Goal: Check status: Check status

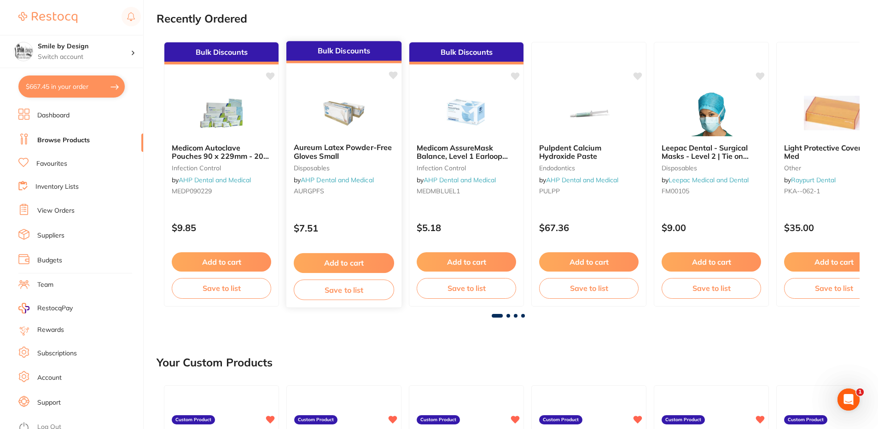
scroll to position [138, 0]
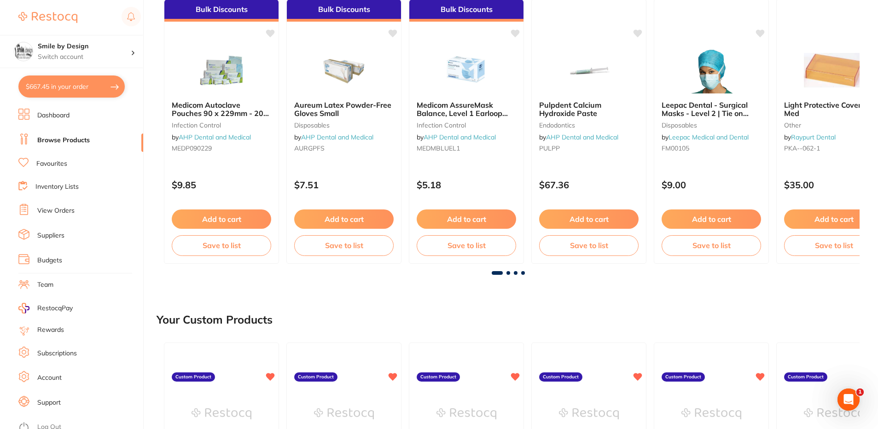
click at [81, 96] on button "$667.45 in your order" at bounding box center [71, 87] width 106 height 22
checkbox input "true"
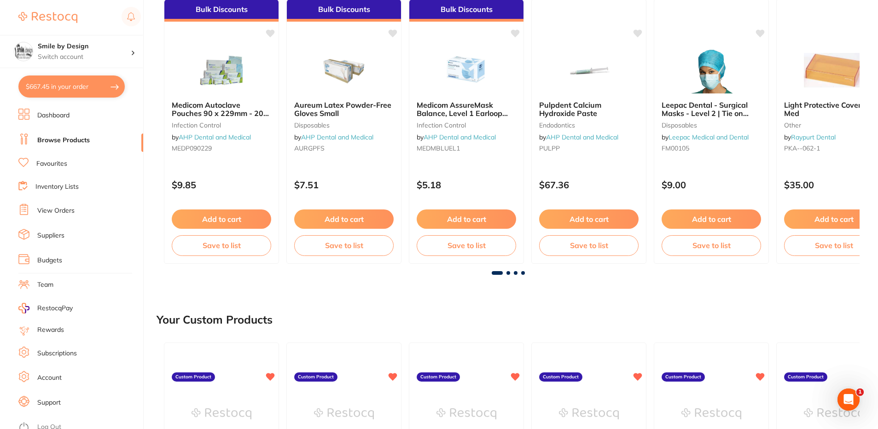
checkbox input "true"
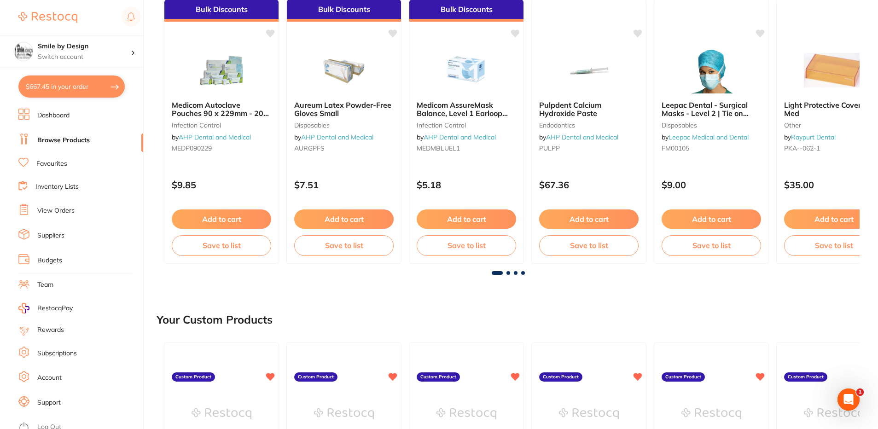
checkbox input "true"
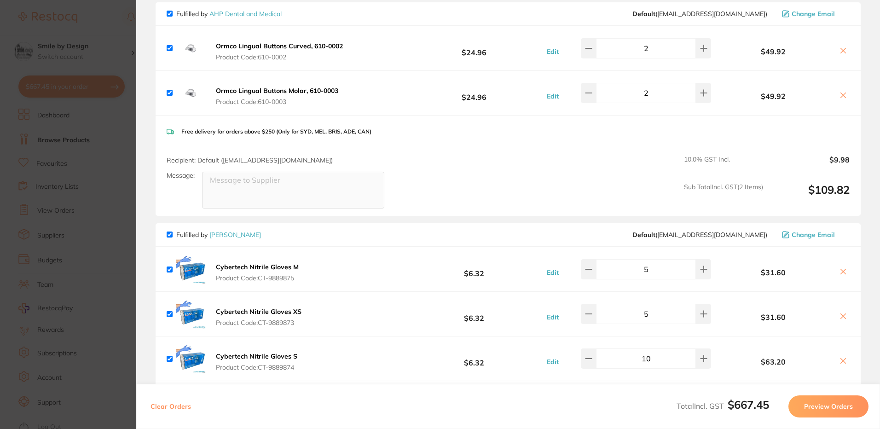
scroll to position [0, 0]
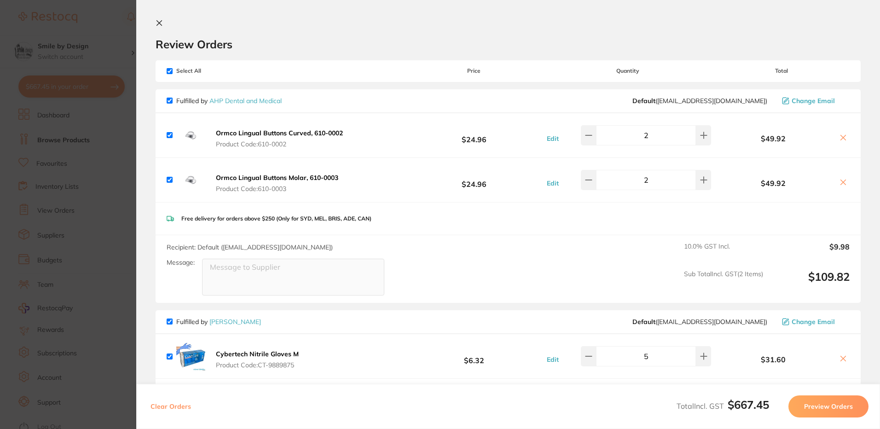
click at [161, 24] on icon at bounding box center [159, 23] width 5 height 5
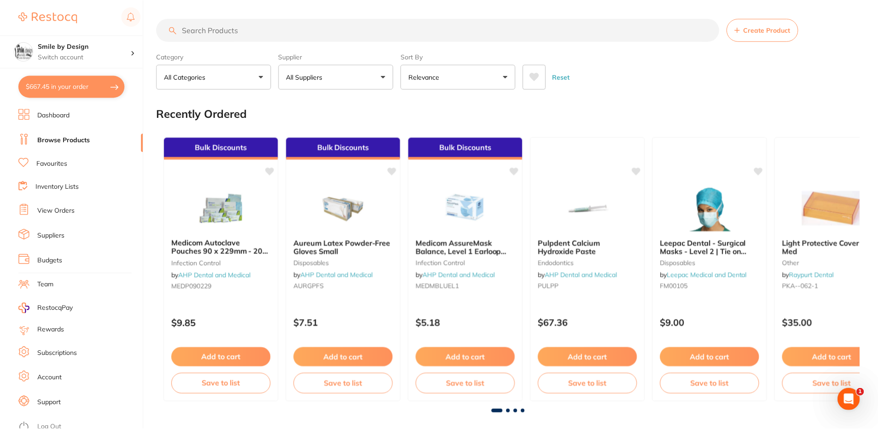
scroll to position [138, 0]
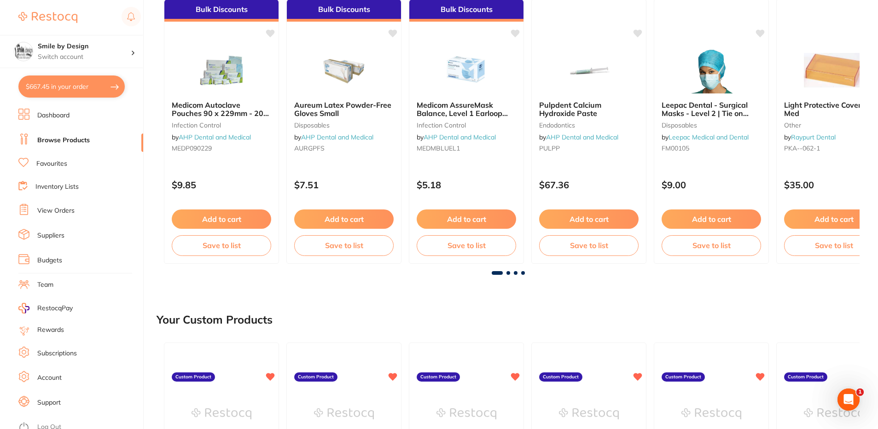
click at [64, 210] on link "View Orders" at bounding box center [55, 210] width 37 height 9
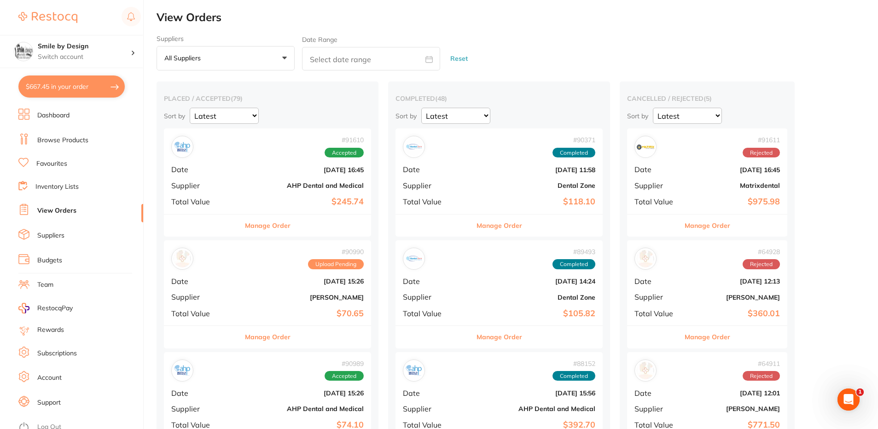
click at [240, 279] on b "Aug 21 2025, 15:26" at bounding box center [301, 281] width 123 height 7
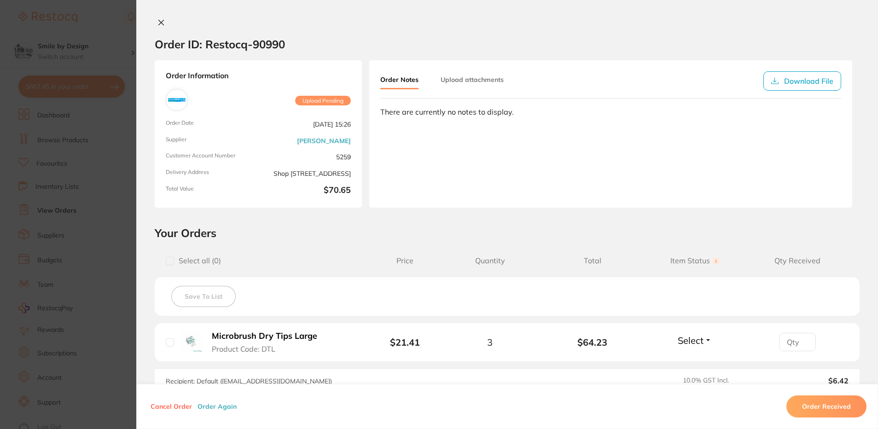
click at [102, 199] on section "Order ID: Restocq- 90990 Order Information Upload Pending Order Date Aug 21 202…" at bounding box center [439, 214] width 878 height 429
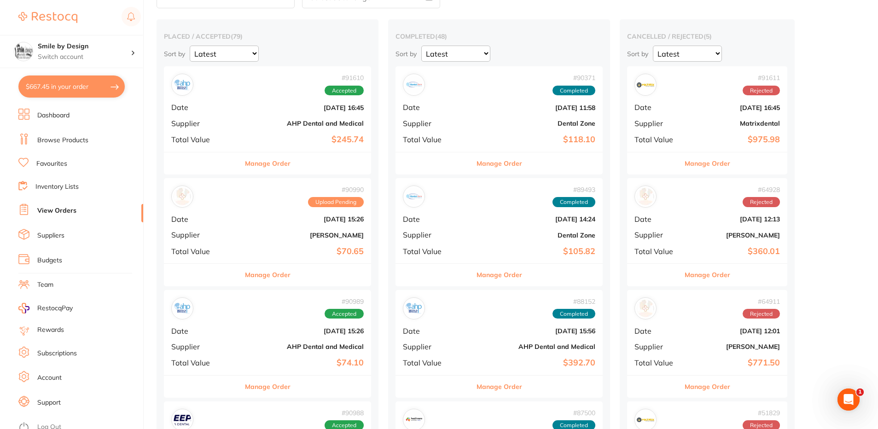
scroll to position [46, 0]
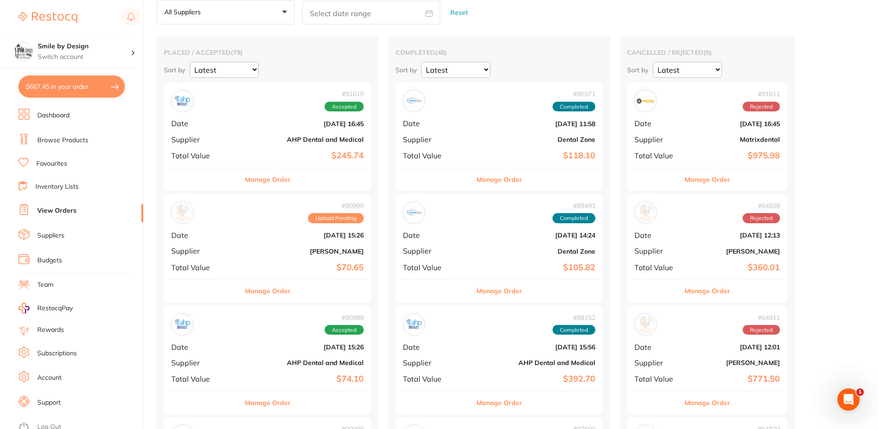
click at [245, 151] on div "# 91610 Accepted Date Aug 27 2025, 16:45 Supplier AHP Dental and Medical Total …" at bounding box center [267, 124] width 207 height 85
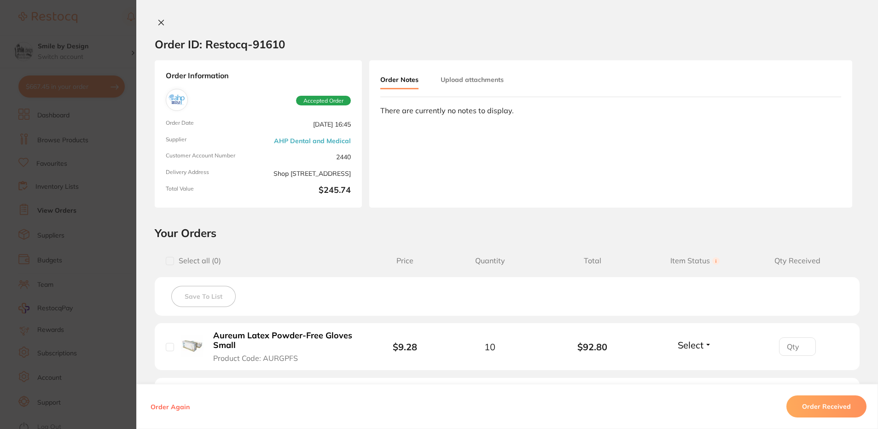
click at [93, 160] on section "Order ID: Restocq- 91610 Order Information Accepted Order Order Date Aug 27 202…" at bounding box center [439, 214] width 878 height 429
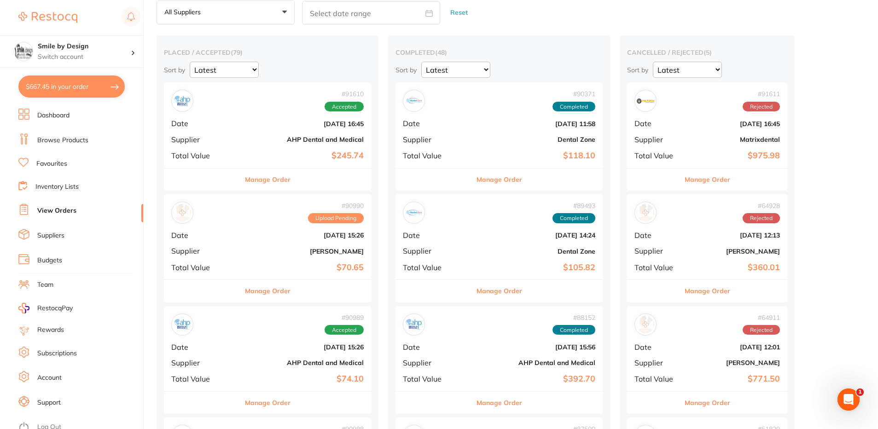
click at [78, 76] on button "$667.45 in your order" at bounding box center [71, 87] width 106 height 22
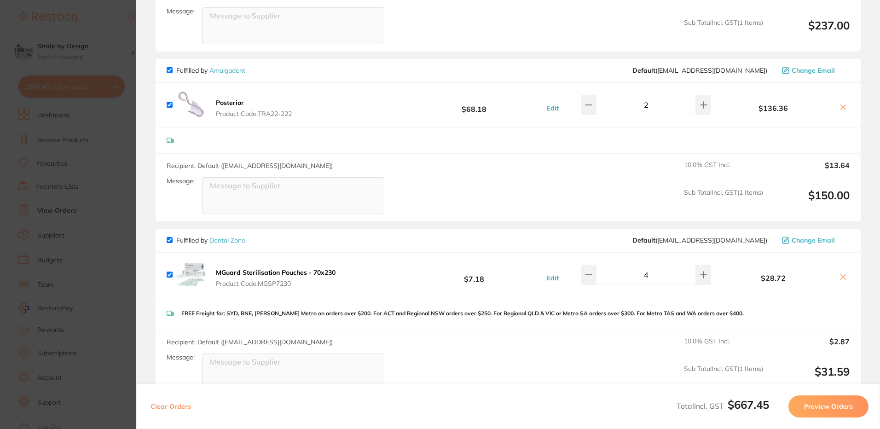
scroll to position [737, 0]
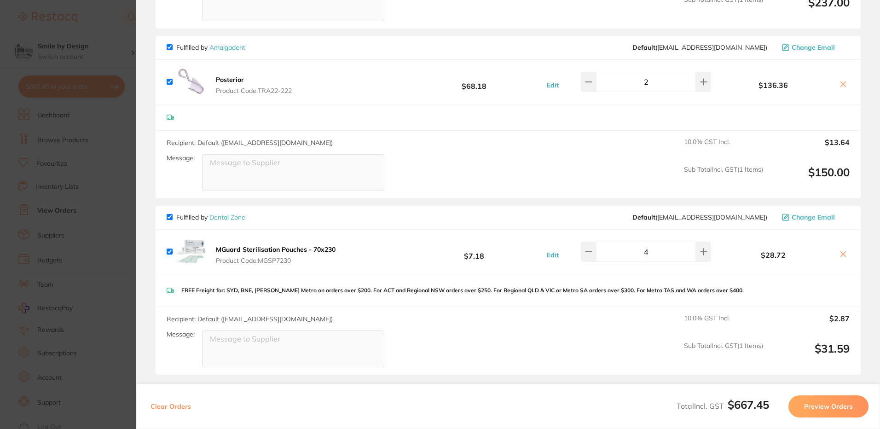
click at [77, 169] on section "Update RRP Set your pre negotiated price for this item. Item Agreed RRP (excl. …" at bounding box center [440, 214] width 880 height 429
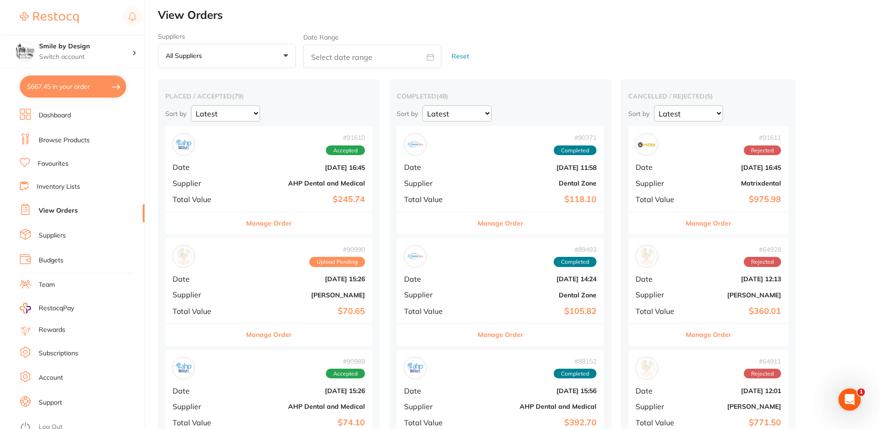
scroll to position [0, 0]
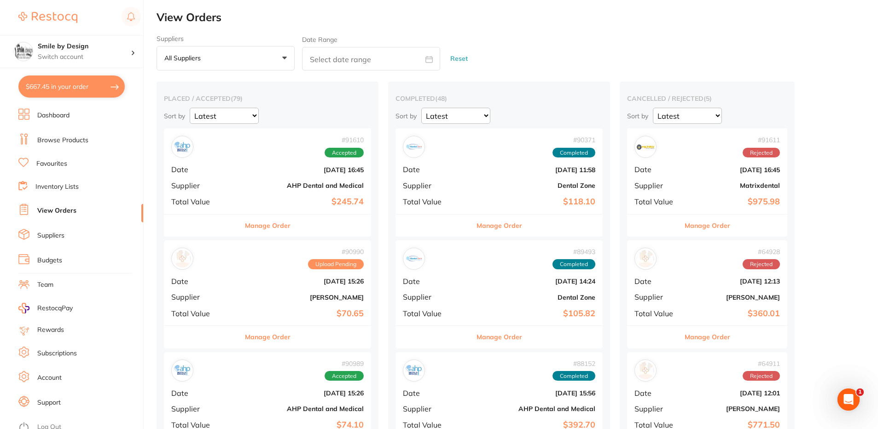
click at [78, 83] on button "$667.45 in your order" at bounding box center [71, 87] width 106 height 22
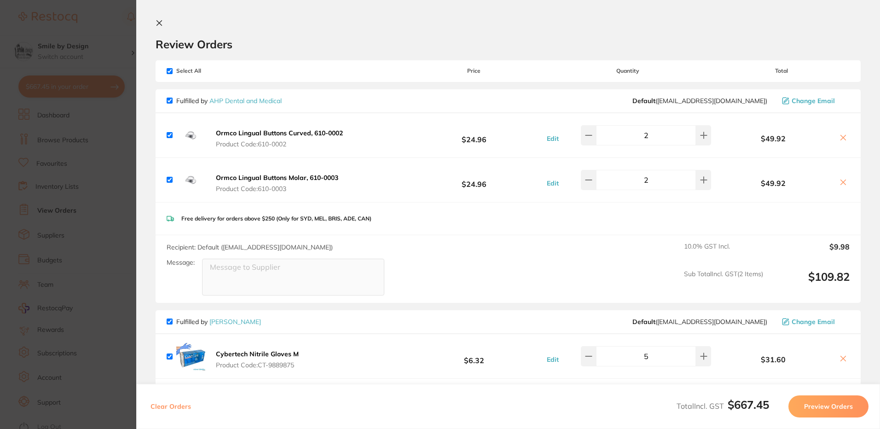
click at [106, 166] on section "Update RRP Set your pre negotiated price for this item. Item Agreed RRP (excl. …" at bounding box center [440, 214] width 880 height 429
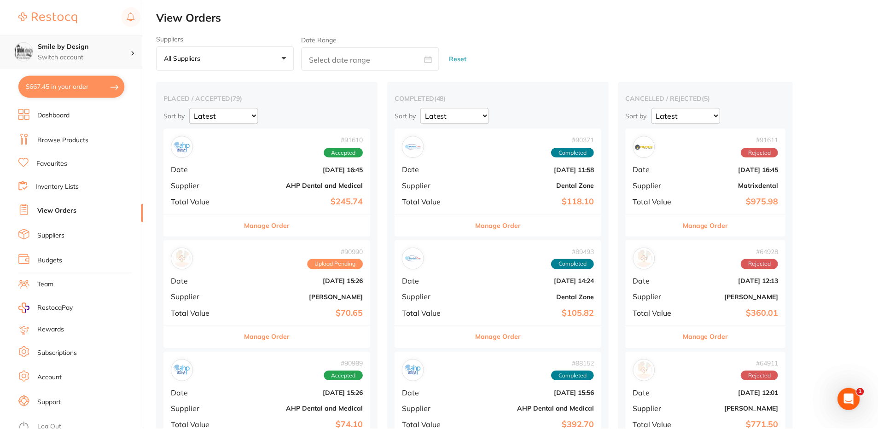
scroll to position [0, 0]
click at [110, 47] on h4 "Smile by Design" at bounding box center [84, 46] width 93 height 9
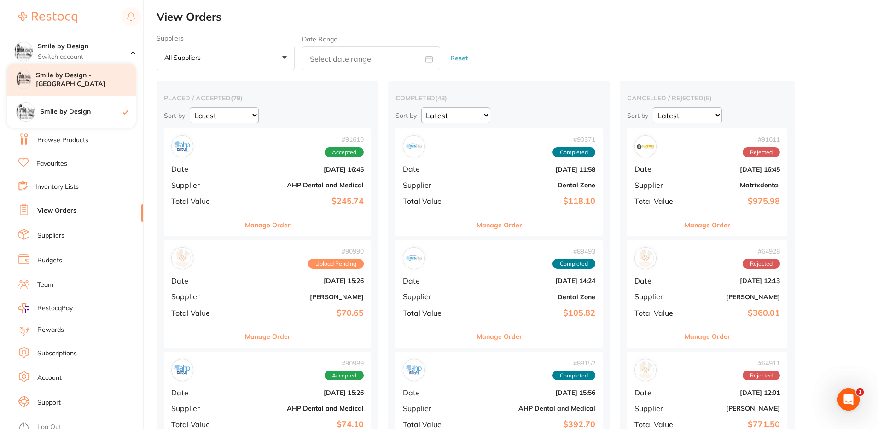
click at [82, 83] on h4 "Smile by Design - [GEOGRAPHIC_DATA]" at bounding box center [86, 80] width 100 height 18
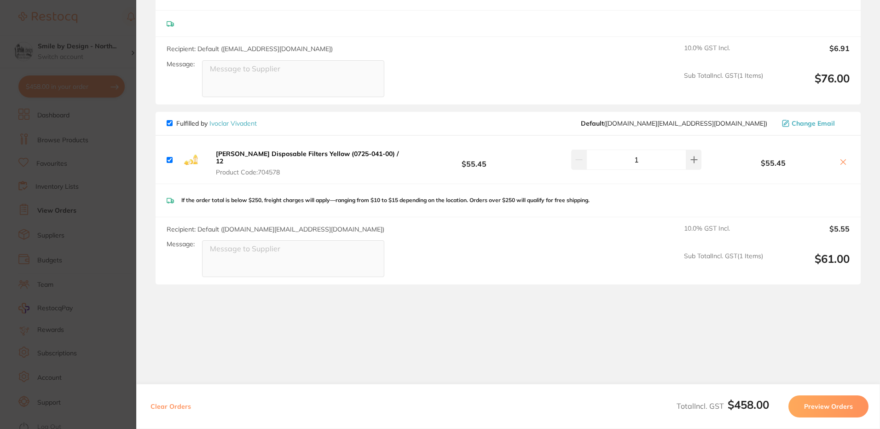
click at [116, 162] on section "Update RRP Set your pre negotiated price for this item. Item Agreed RRP (excl. …" at bounding box center [440, 214] width 880 height 429
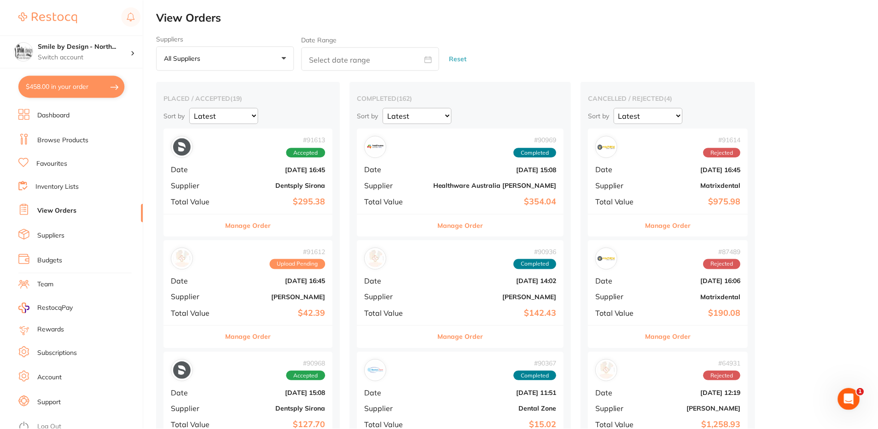
scroll to position [0, 0]
click at [76, 53] on p "Switch account" at bounding box center [84, 56] width 93 height 9
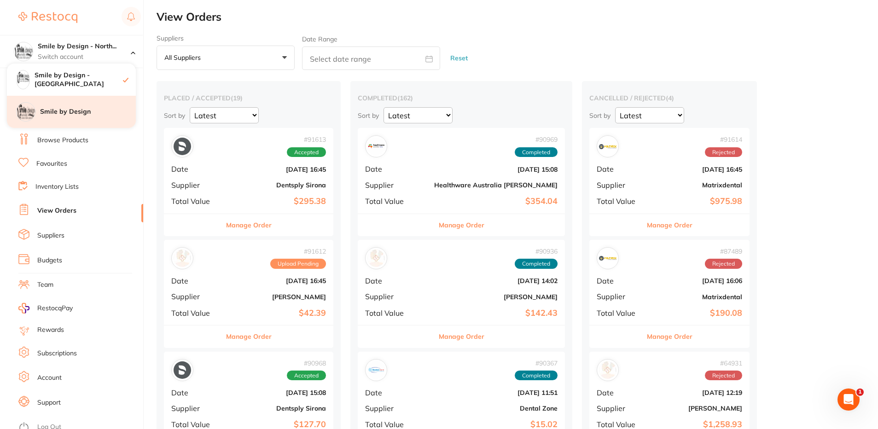
click at [81, 112] on h4 "Smile by Design" at bounding box center [88, 111] width 96 height 9
